Goal: Check status: Check status

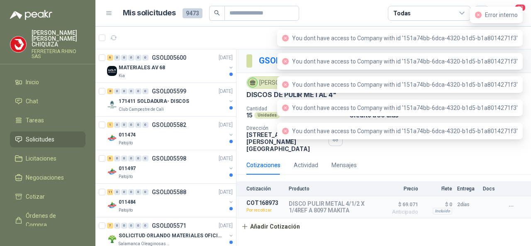
click at [479, 16] on icon "close-circle" at bounding box center [478, 15] width 7 height 7
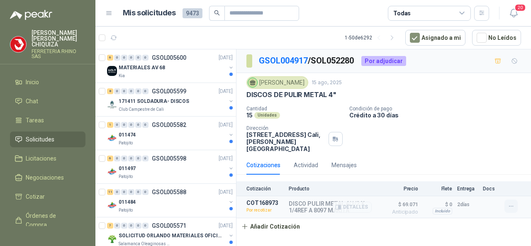
click at [509, 206] on icon "button" at bounding box center [511, 206] width 4 height 0
click at [485, 188] on button "Re-cotizar" at bounding box center [494, 186] width 66 height 13
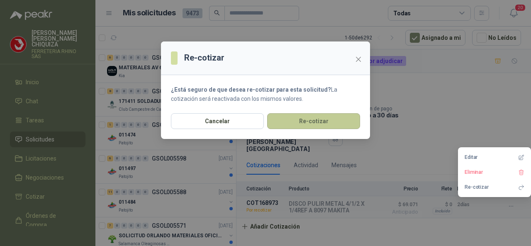
click at [310, 126] on button "Re-cotizar" at bounding box center [313, 121] width 93 height 16
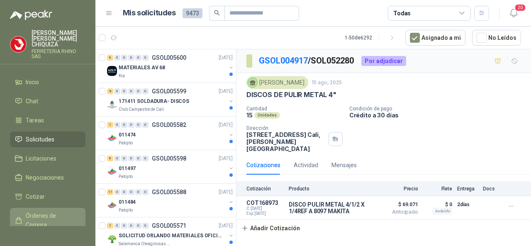
click at [44, 215] on span "Órdenes de Compra" at bounding box center [52, 220] width 52 height 18
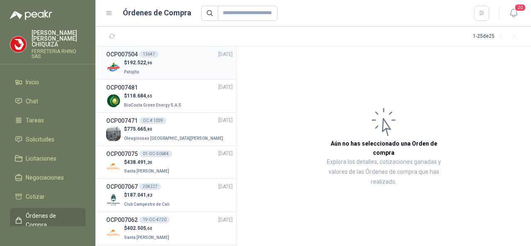
click at [131, 52] on h3 "OCP007504" at bounding box center [122, 54] width 32 height 9
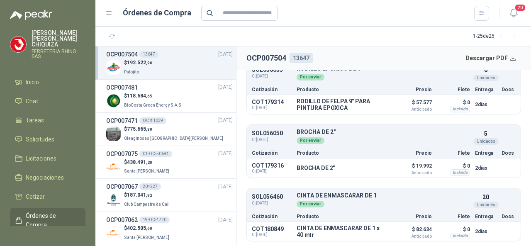
scroll to position [46, 0]
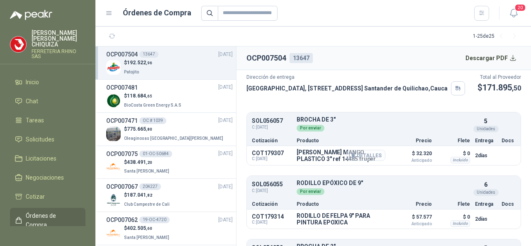
click at [354, 161] on button "Detalles" at bounding box center [365, 155] width 39 height 11
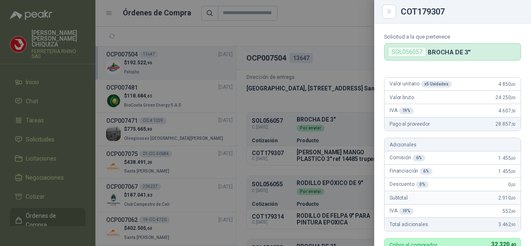
scroll to position [0, 0]
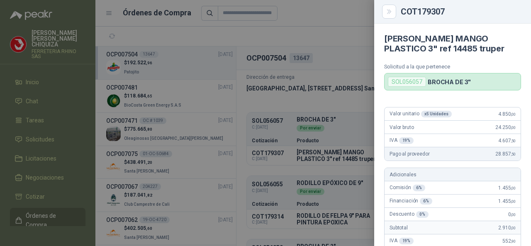
click at [327, 194] on div at bounding box center [265, 123] width 531 height 246
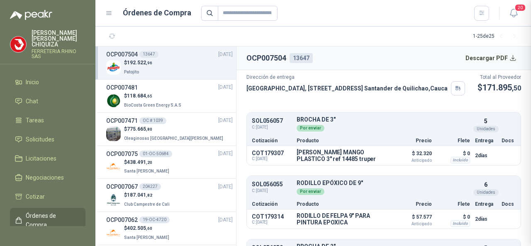
scroll to position [284, 0]
click at [442, 193] on button "Detalles" at bounding box center [450, 187] width 39 height 11
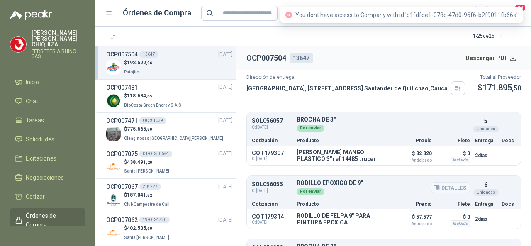
click at [442, 193] on button "Detalles" at bounding box center [450, 187] width 39 height 11
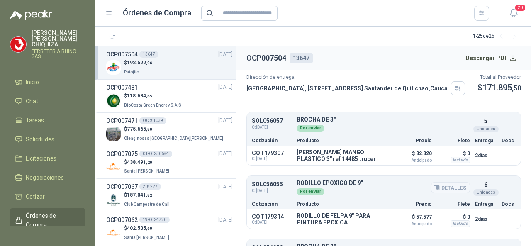
click at [442, 193] on button "Detalles" at bounding box center [450, 187] width 39 height 11
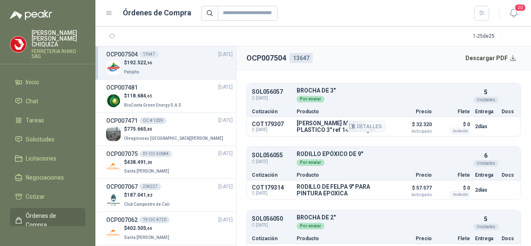
scroll to position [124, 0]
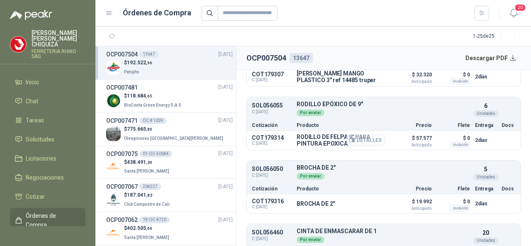
click at [354, 146] on button "Detalles" at bounding box center [365, 139] width 39 height 11
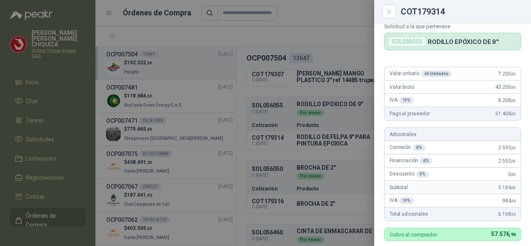
scroll to position [0, 0]
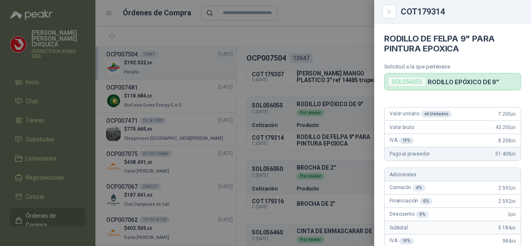
click at [320, 95] on div at bounding box center [265, 123] width 531 height 246
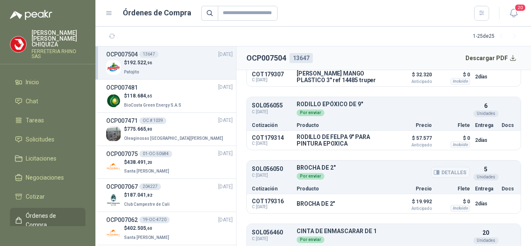
click at [440, 178] on button "Detalles" at bounding box center [450, 172] width 39 height 11
click at [434, 176] on icon "button" at bounding box center [437, 172] width 6 height 6
click at [304, 171] on p "BROCHA DE 2"" at bounding box center [383, 168] width 173 height 6
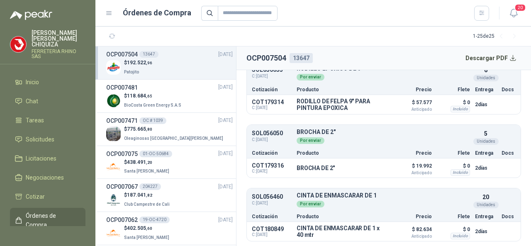
scroll to position [170, 0]
click at [441, 139] on button "Detalles" at bounding box center [450, 136] width 39 height 11
click at [441, 137] on button "Detalles" at bounding box center [450, 136] width 39 height 11
click at [364, 166] on button "Detalles" at bounding box center [365, 167] width 39 height 11
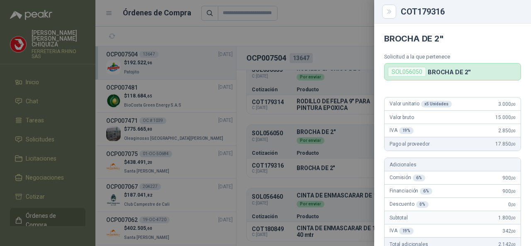
scroll to position [274, 0]
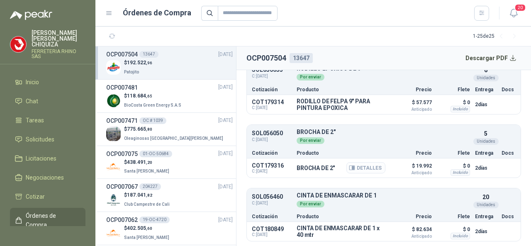
click at [359, 171] on button "Detalles" at bounding box center [365, 167] width 39 height 11
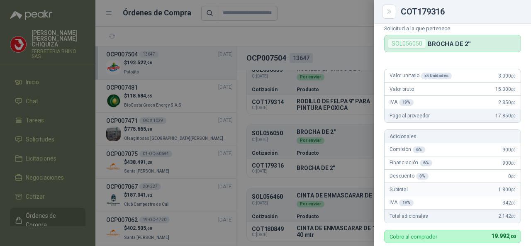
scroll to position [41, 0]
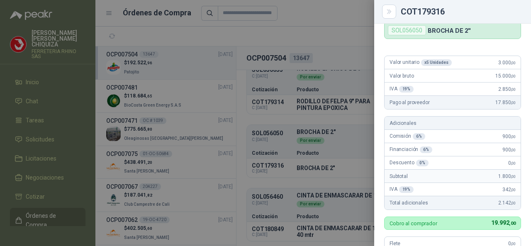
click at [313, 175] on div at bounding box center [265, 123] width 531 height 246
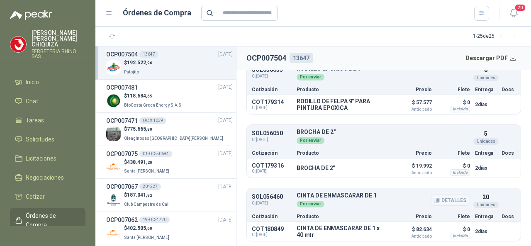
click at [443, 200] on button "Detalles" at bounding box center [450, 200] width 39 height 11
click at [360, 229] on button "Detalles" at bounding box center [365, 231] width 39 height 11
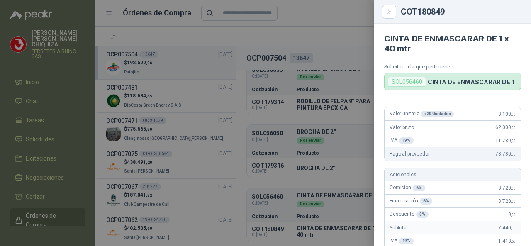
scroll to position [0, 0]
